Goal: Task Accomplishment & Management: Manage account settings

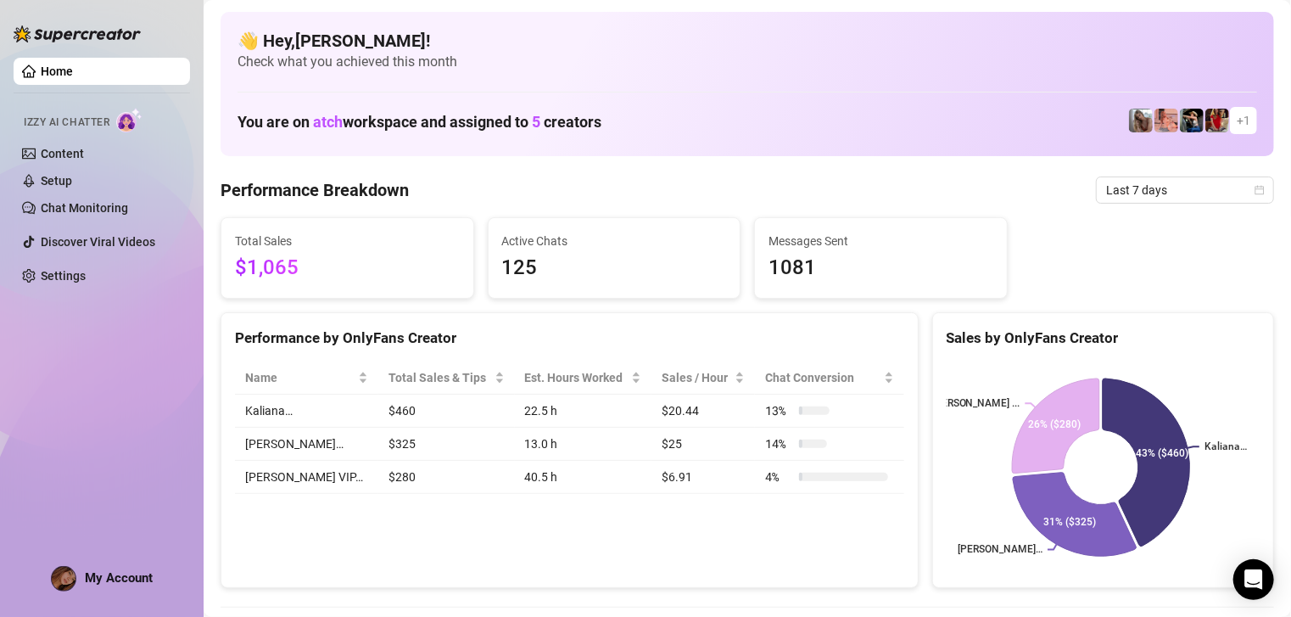
click at [81, 586] on div "My Account" at bounding box center [102, 578] width 102 height 25
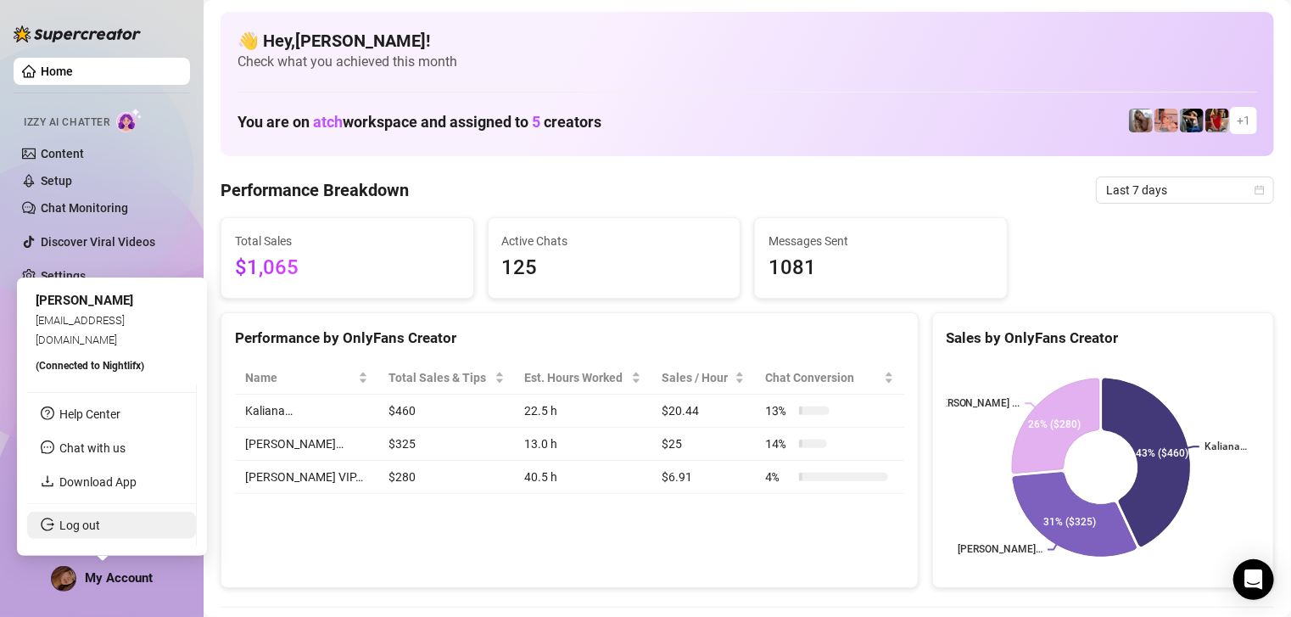
click at [100, 532] on link "Log out" at bounding box center [79, 525] width 41 height 14
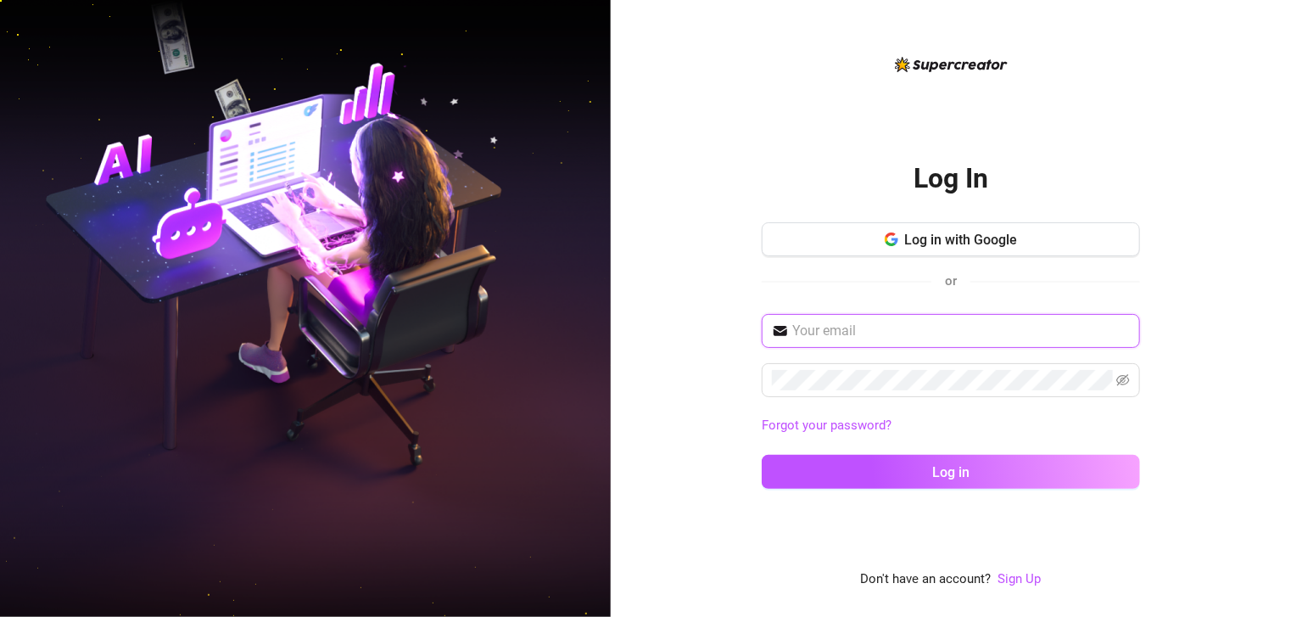
click at [814, 338] on input "text" at bounding box center [961, 331] width 338 height 20
type input "[EMAIL_ADDRESS][DOMAIN_NAME]"
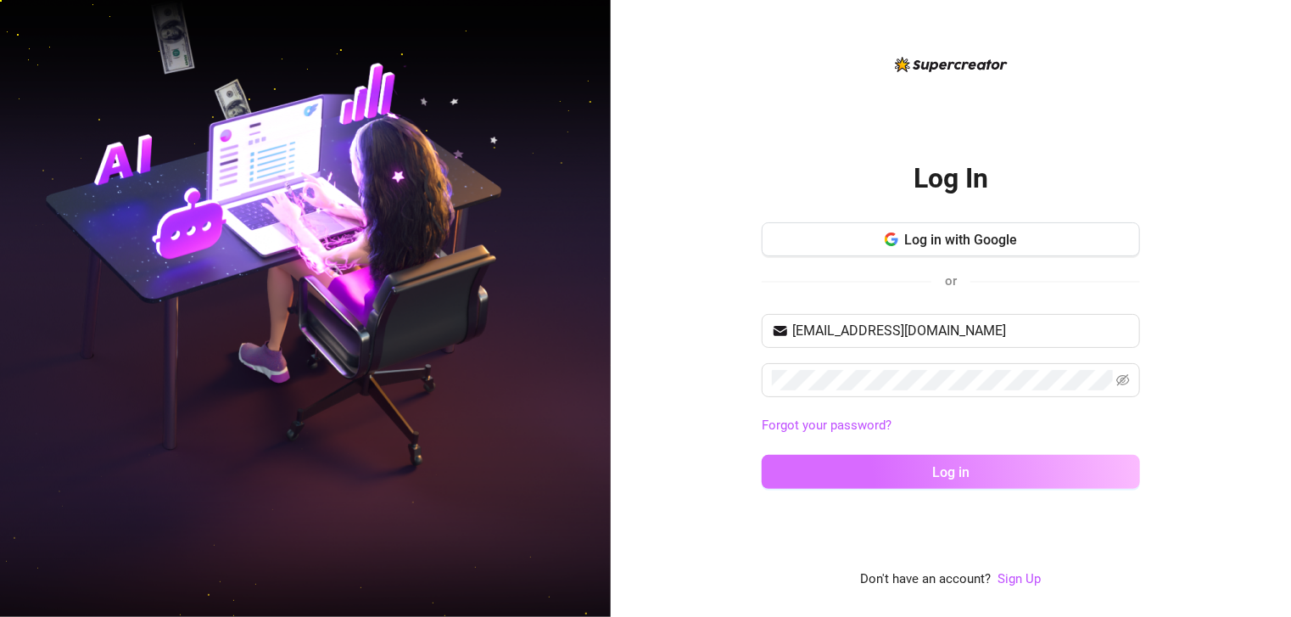
click at [877, 470] on button "Log in" at bounding box center [951, 472] width 378 height 34
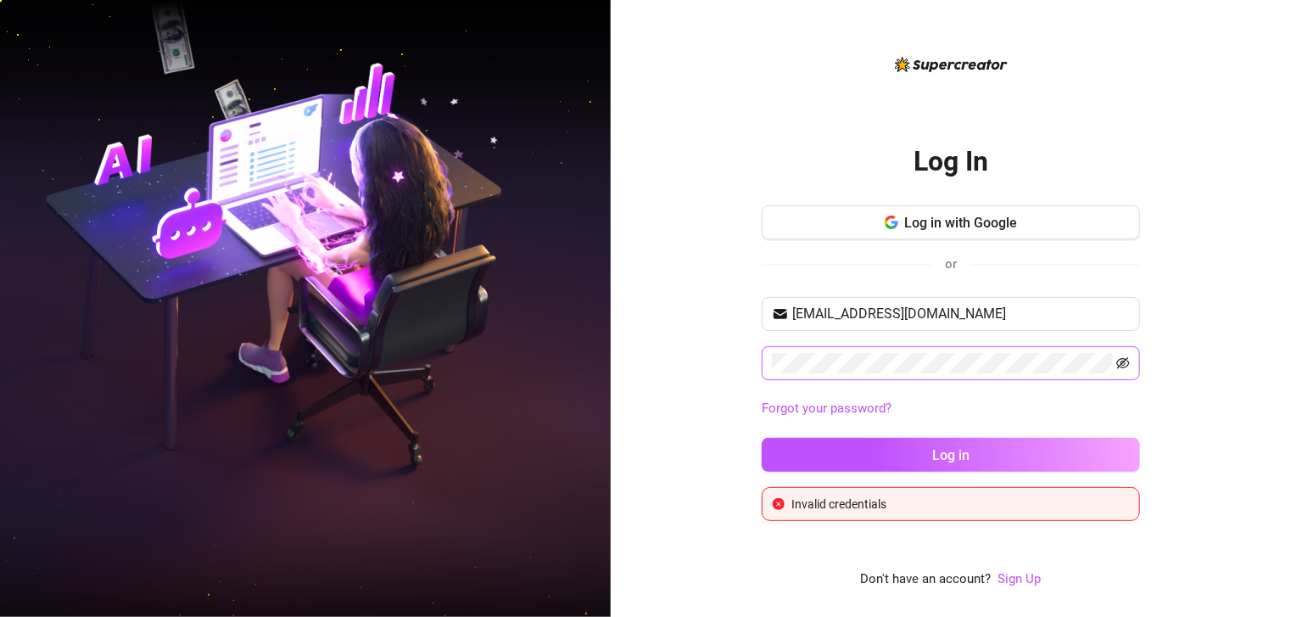
click at [1121, 357] on icon "eye-invisible" at bounding box center [1123, 363] width 14 height 14
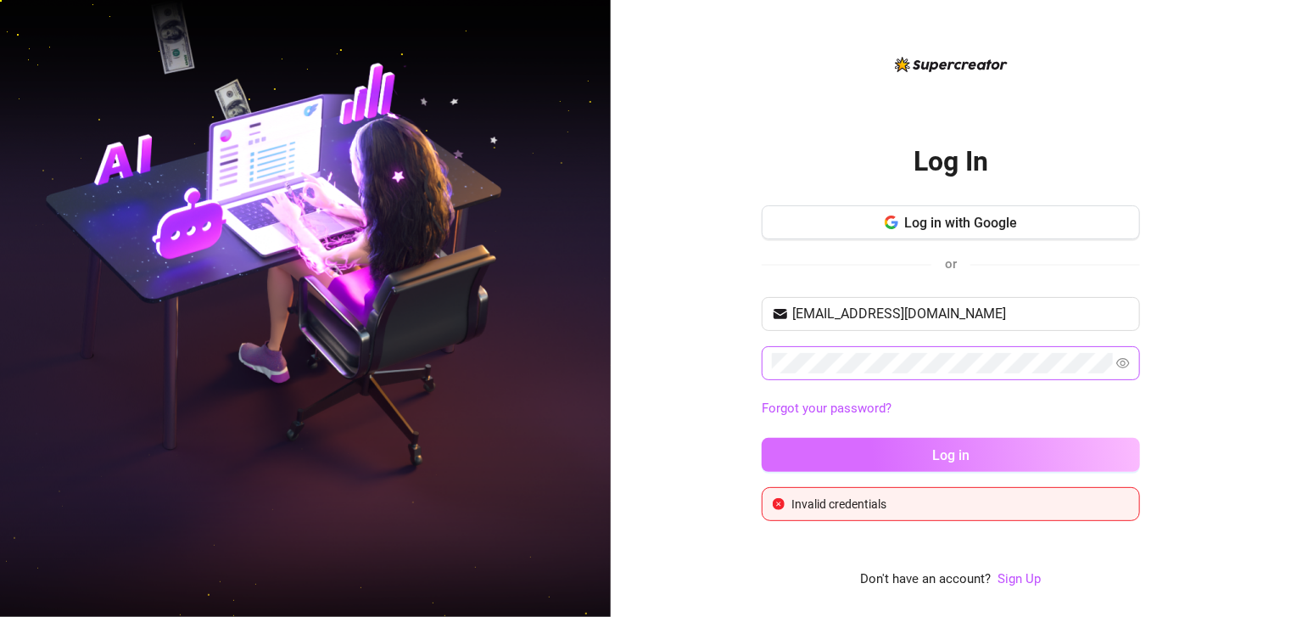
click at [926, 452] on button "Log in" at bounding box center [951, 455] width 378 height 34
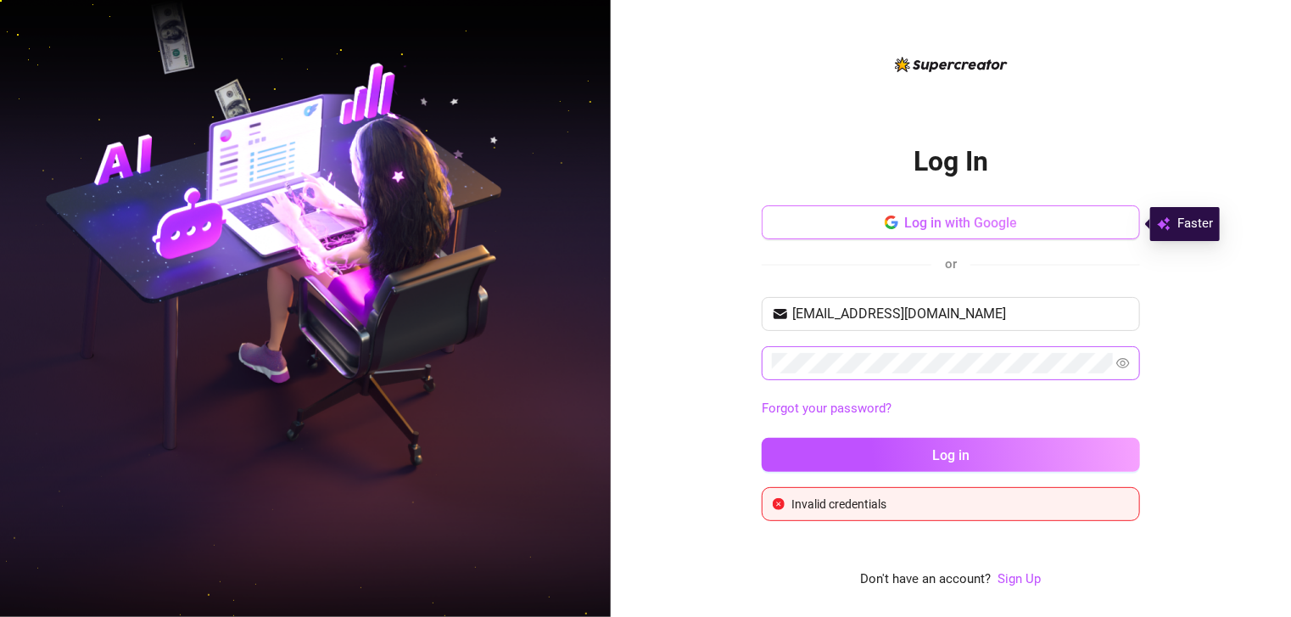
click at [875, 222] on button "Log in with Google" at bounding box center [951, 222] width 378 height 34
